Goal: Find specific page/section: Find specific page/section

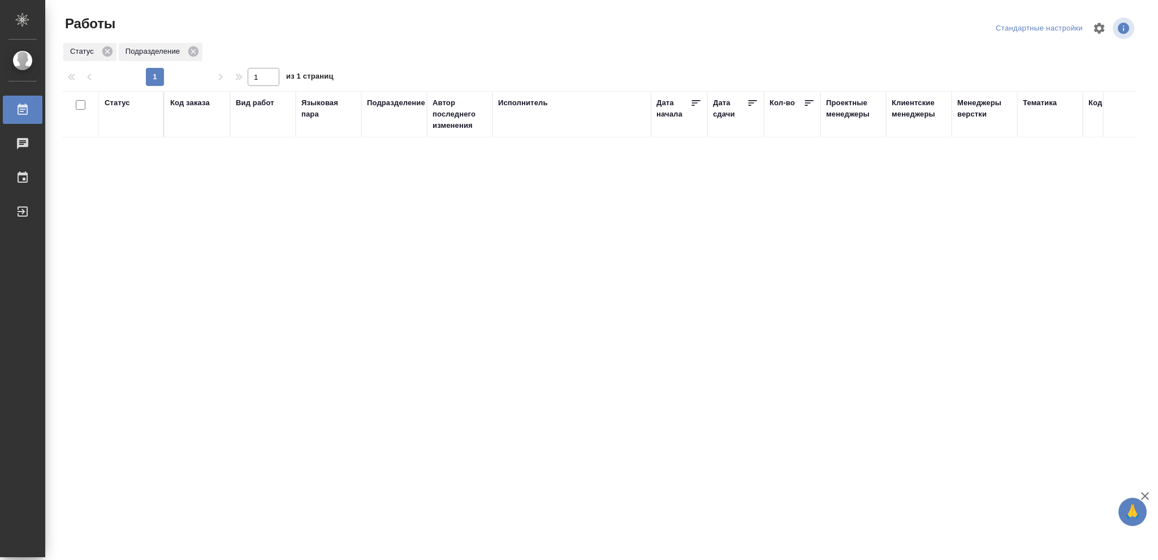
click at [116, 103] on div "Статус" at bounding box center [117, 102] width 25 height 11
click at [124, 132] on icon at bounding box center [126, 132] width 8 height 8
click at [124, 125] on icon at bounding box center [126, 129] width 8 height 8
